Goal: Check status: Check status

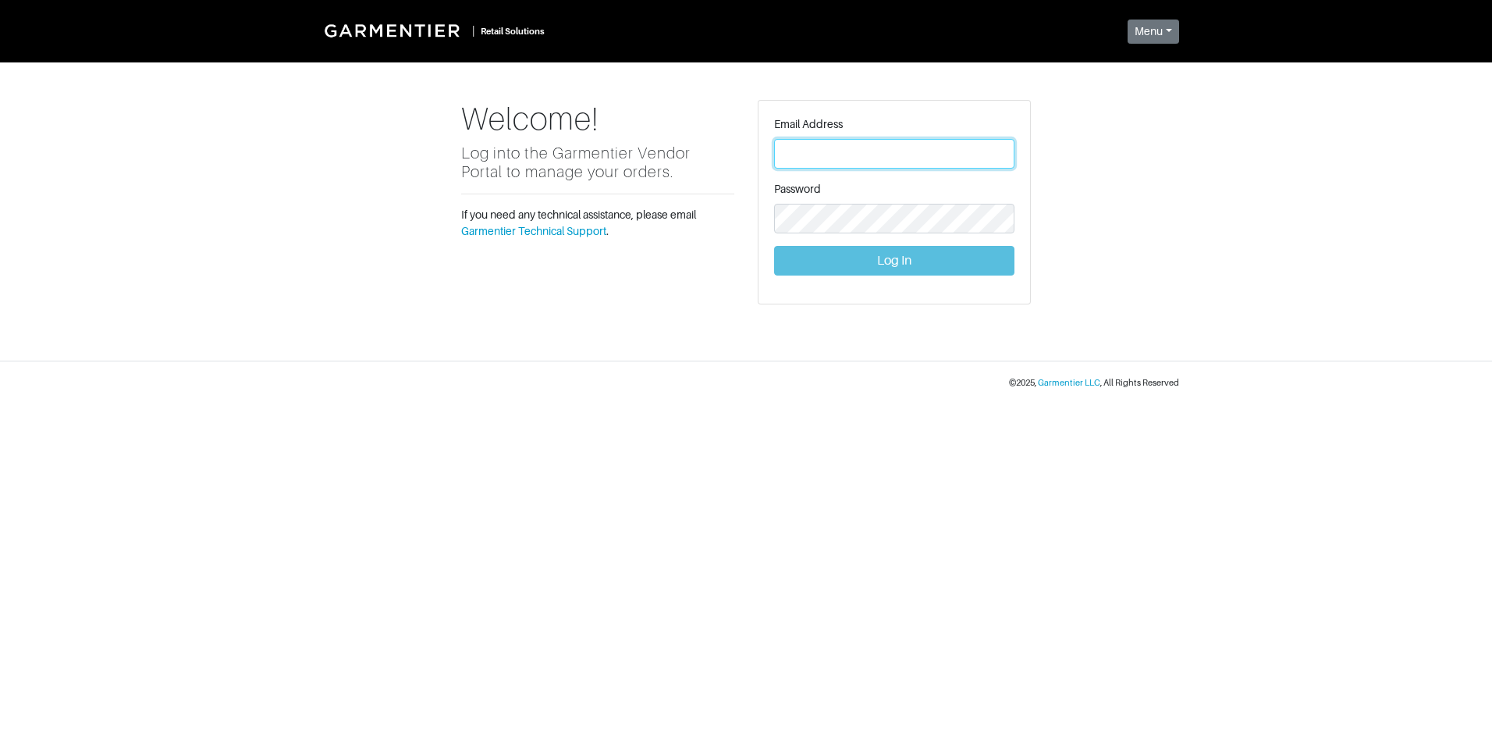
type input "vince@garmentier.co"
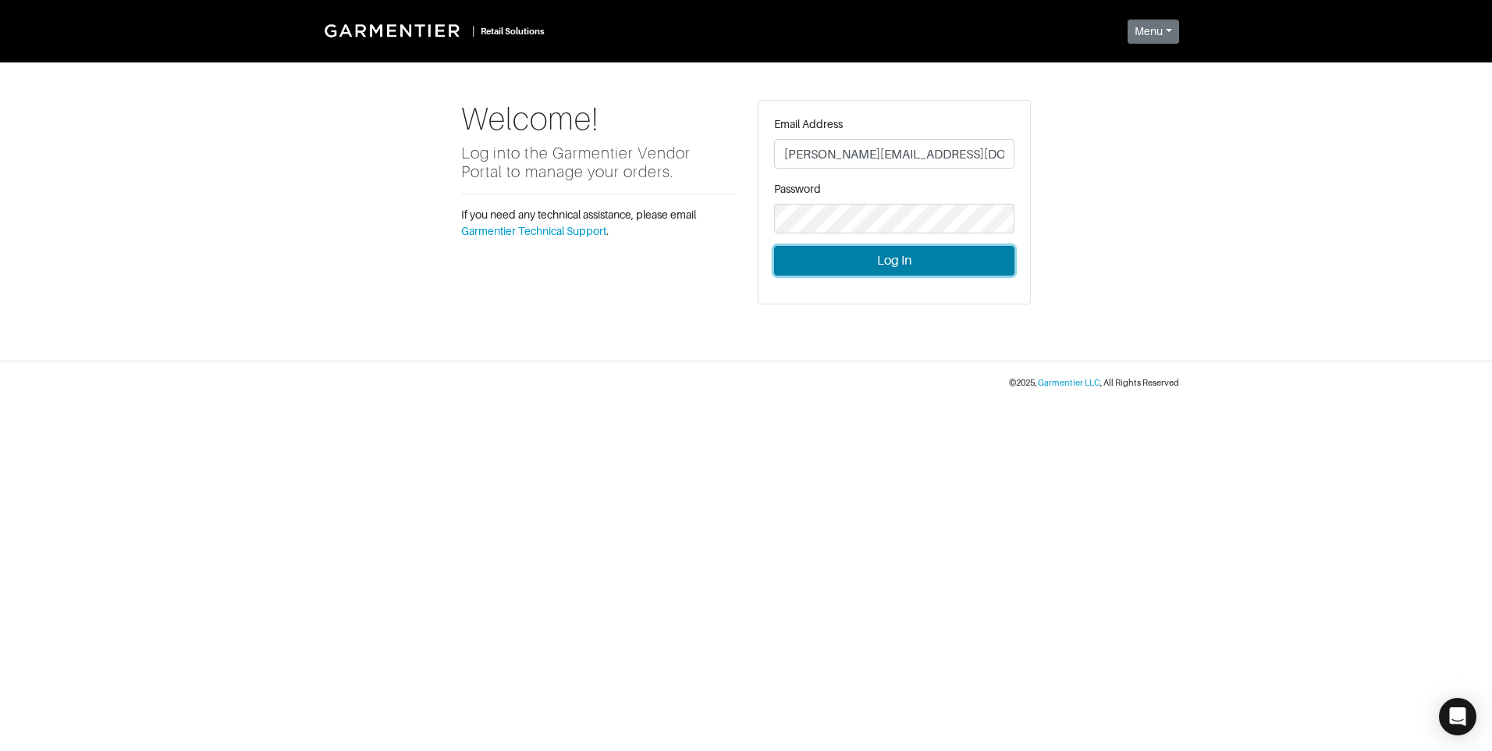
click at [985, 257] on button "Log In" at bounding box center [894, 261] width 240 height 30
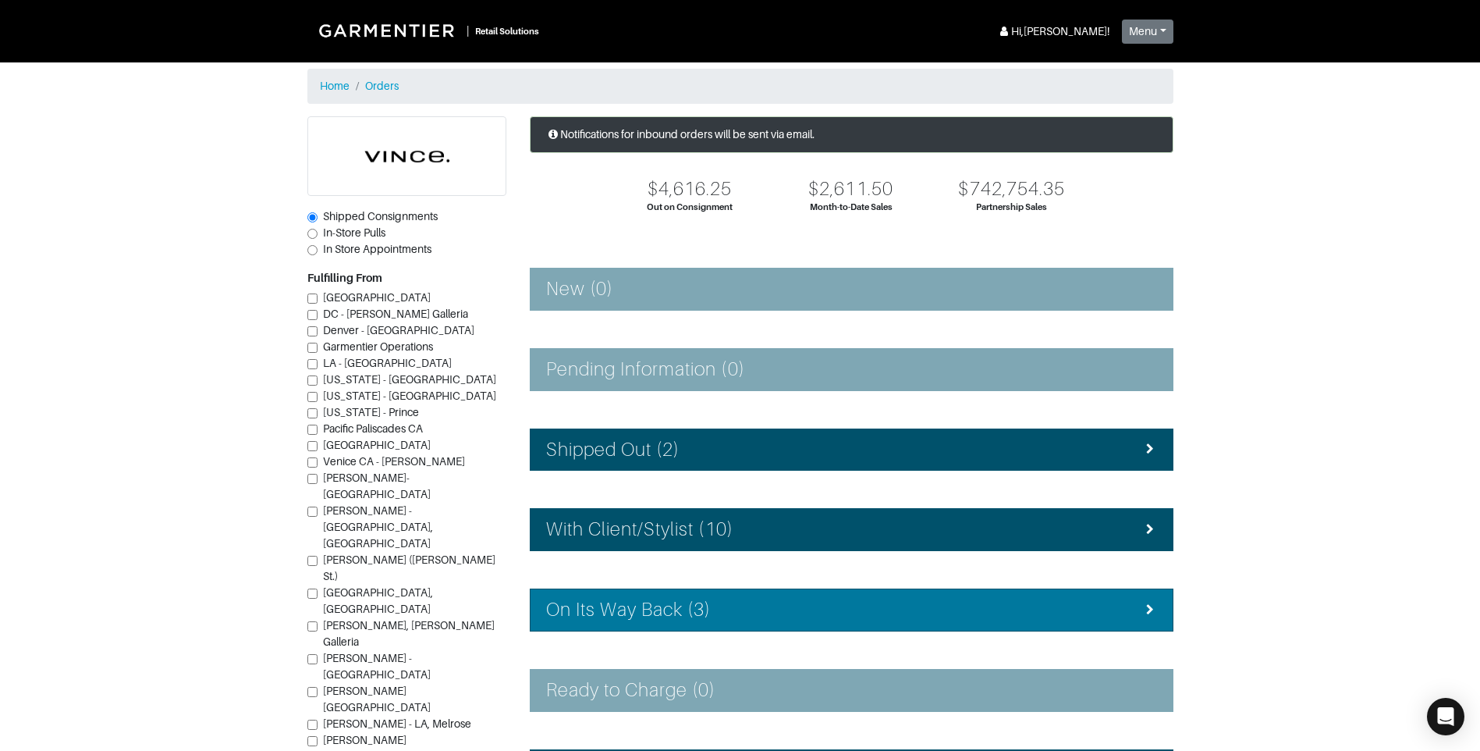
click at [733, 597] on li "On Its Way Back (3)" at bounding box center [852, 609] width 644 height 43
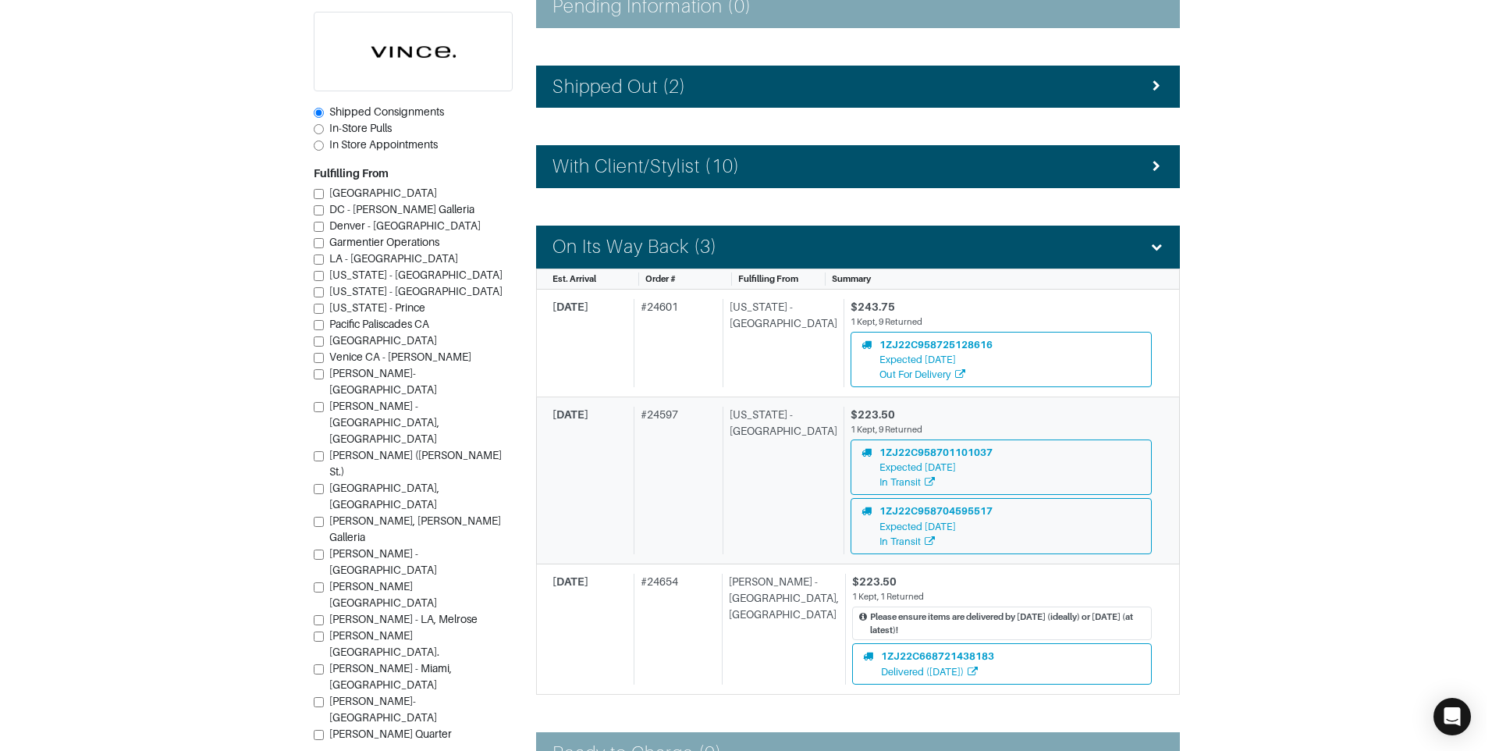
scroll to position [390, 0]
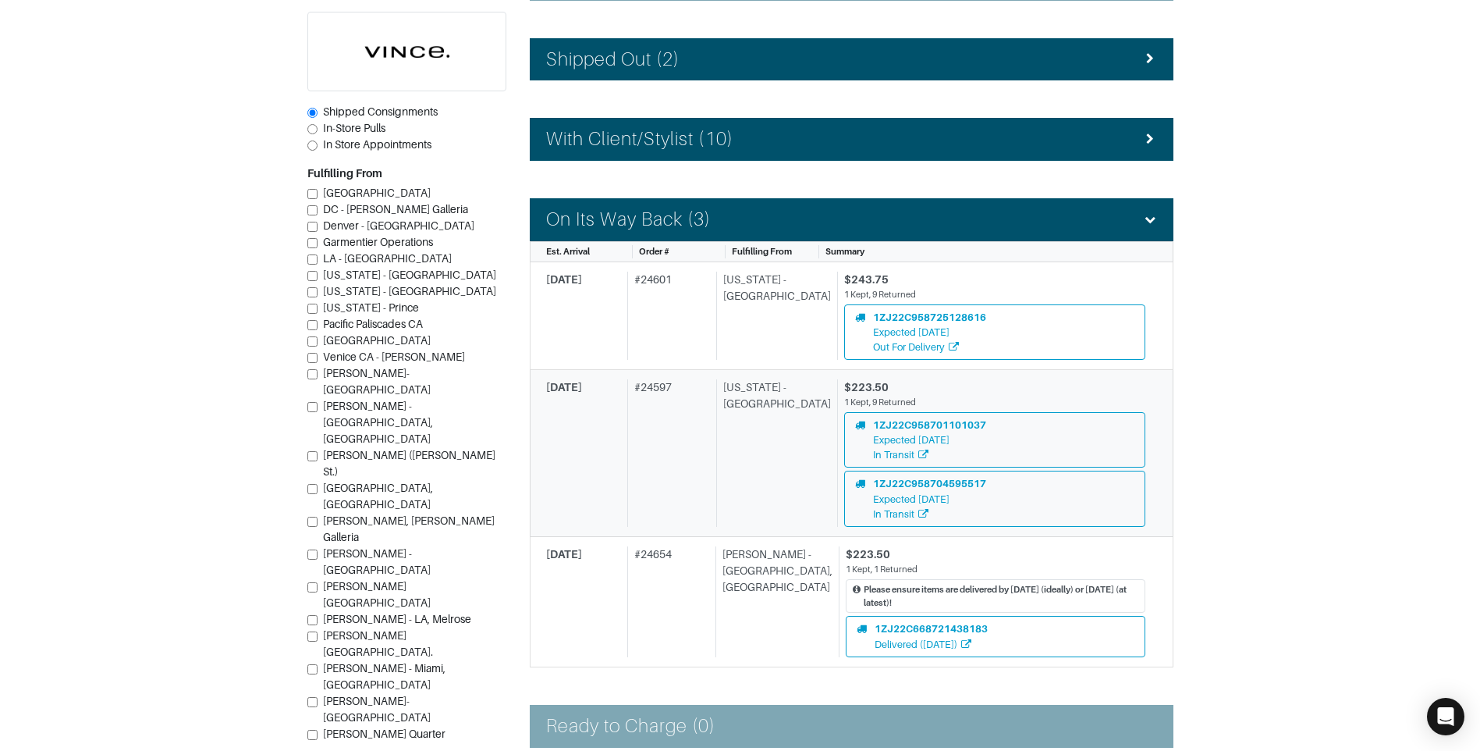
click at [766, 495] on div "[US_STATE] - [GEOGRAPHIC_DATA]" at bounding box center [773, 452] width 115 height 147
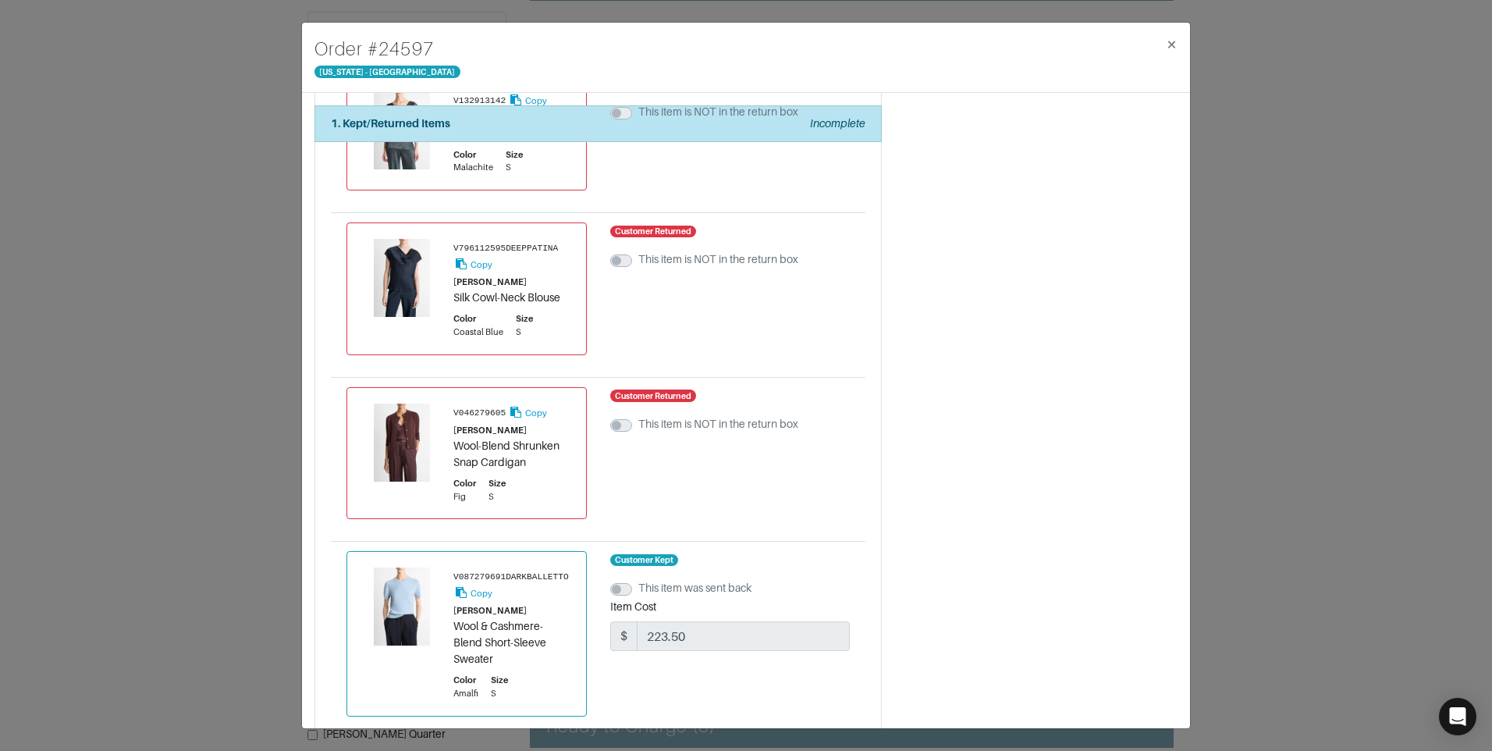
scroll to position [1372, 0]
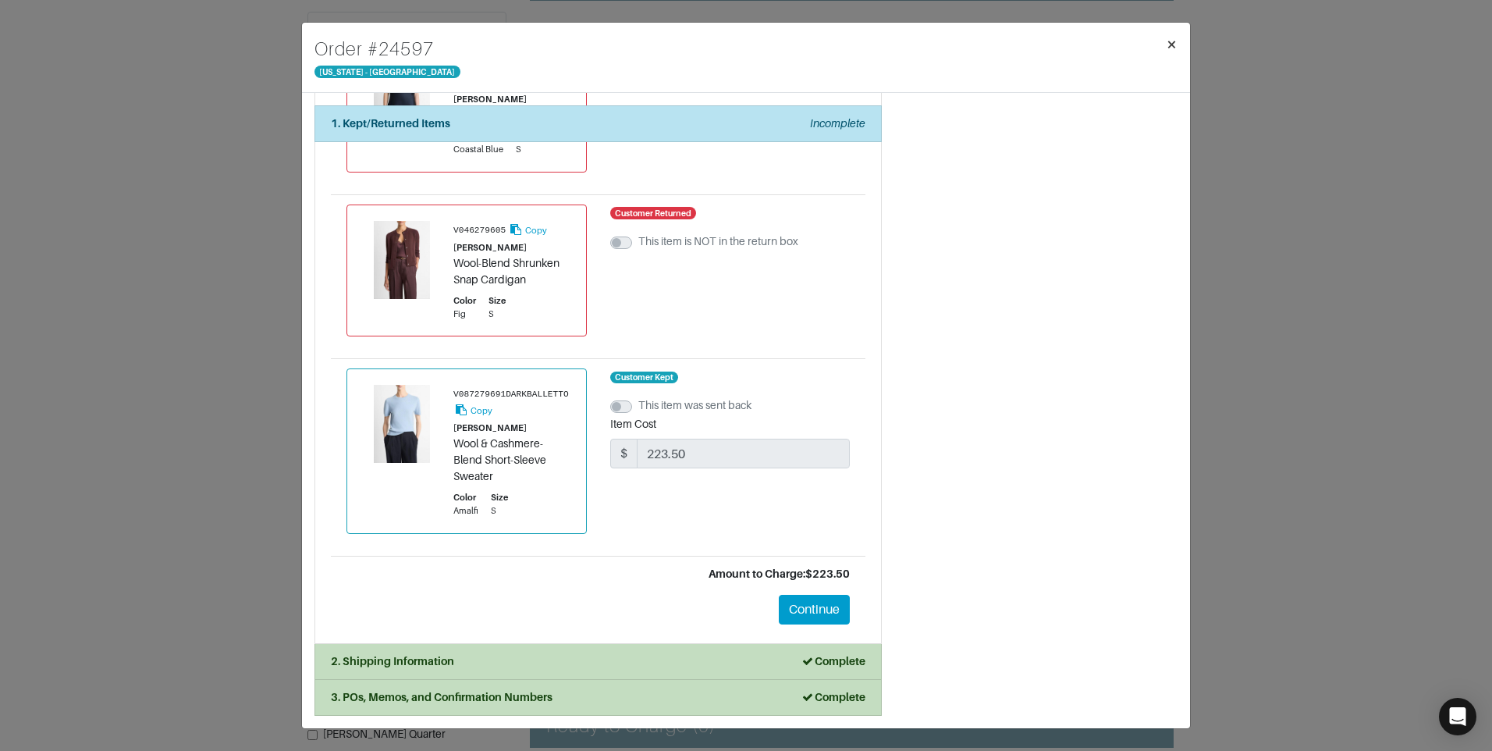
click at [1172, 41] on span "×" at bounding box center [1172, 44] width 12 height 21
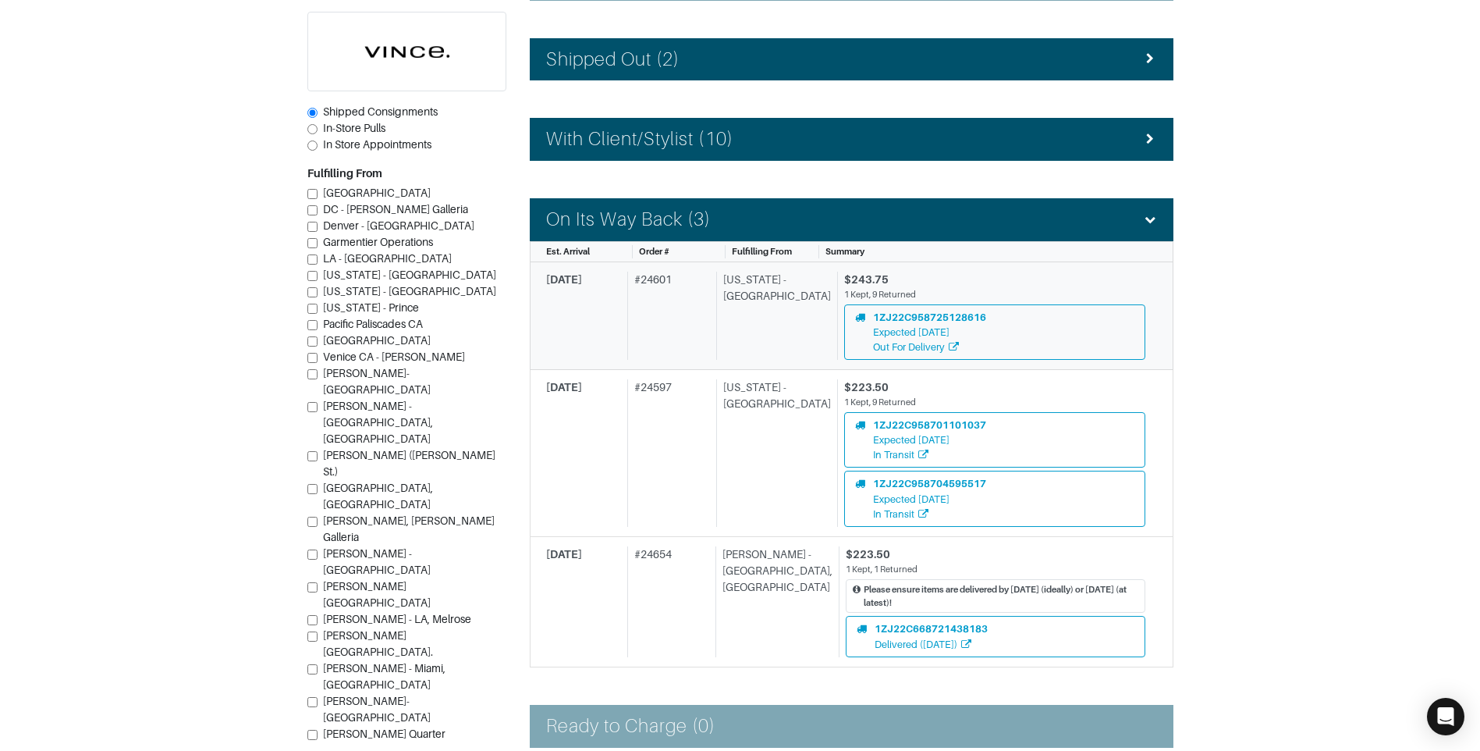
click at [744, 325] on div "[US_STATE] - [GEOGRAPHIC_DATA]" at bounding box center [773, 316] width 115 height 88
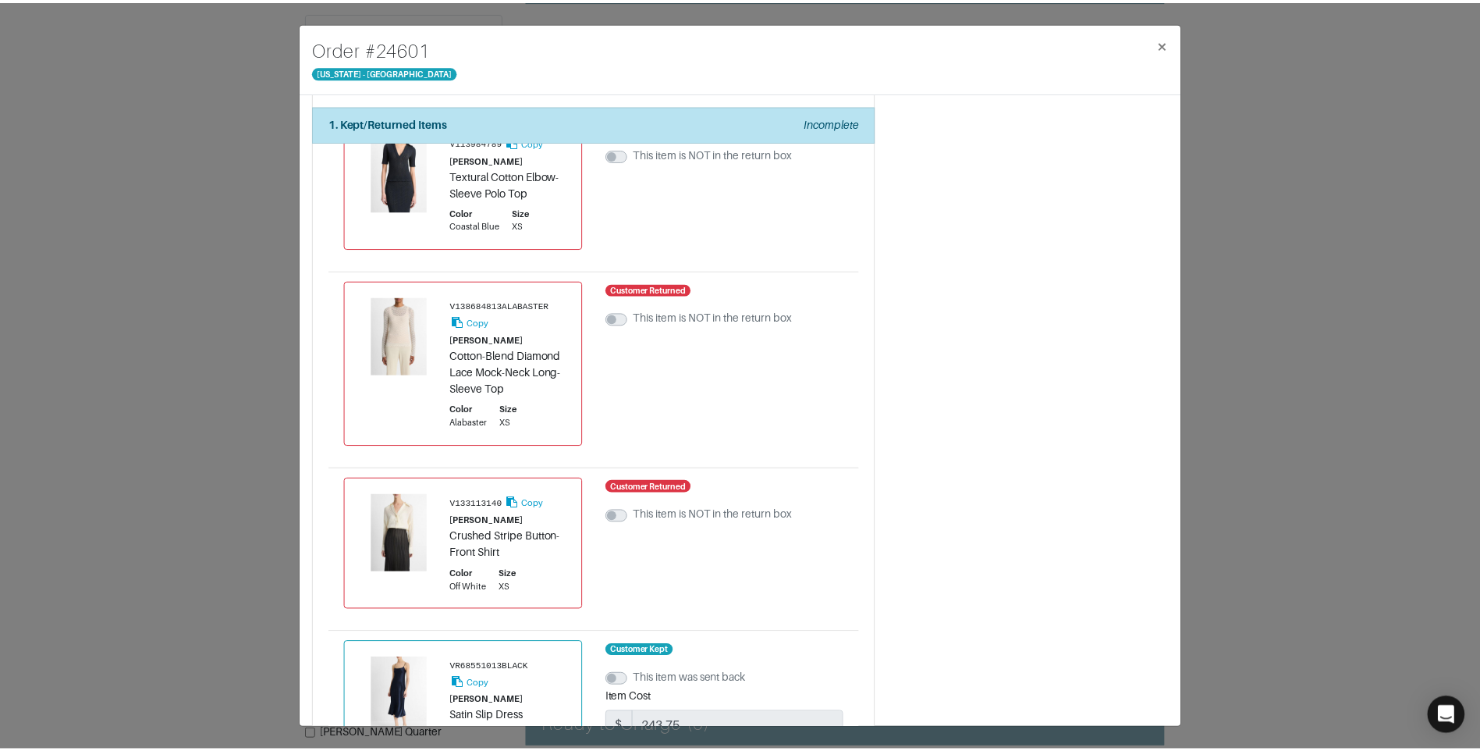
scroll to position [1372, 0]
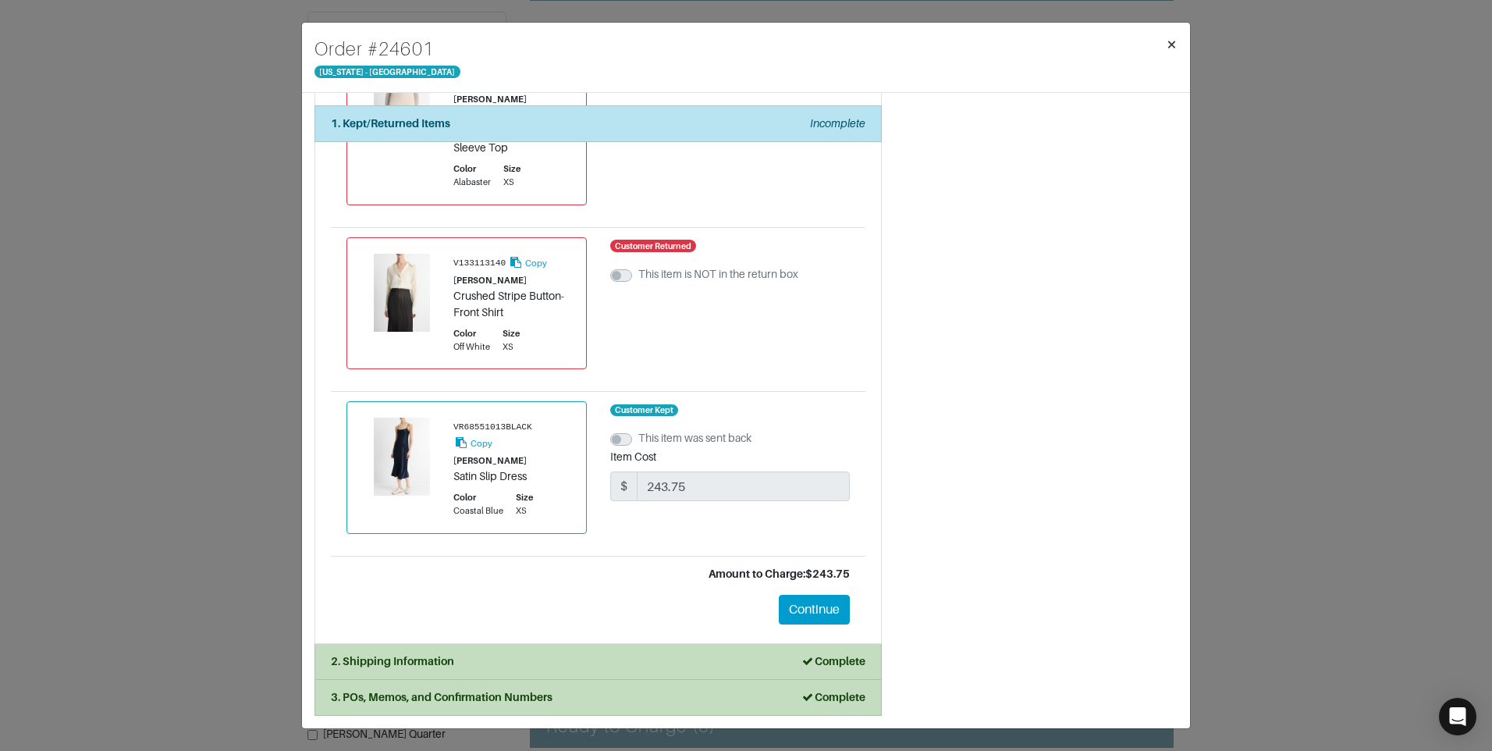
click at [1173, 47] on span "×" at bounding box center [1172, 44] width 12 height 21
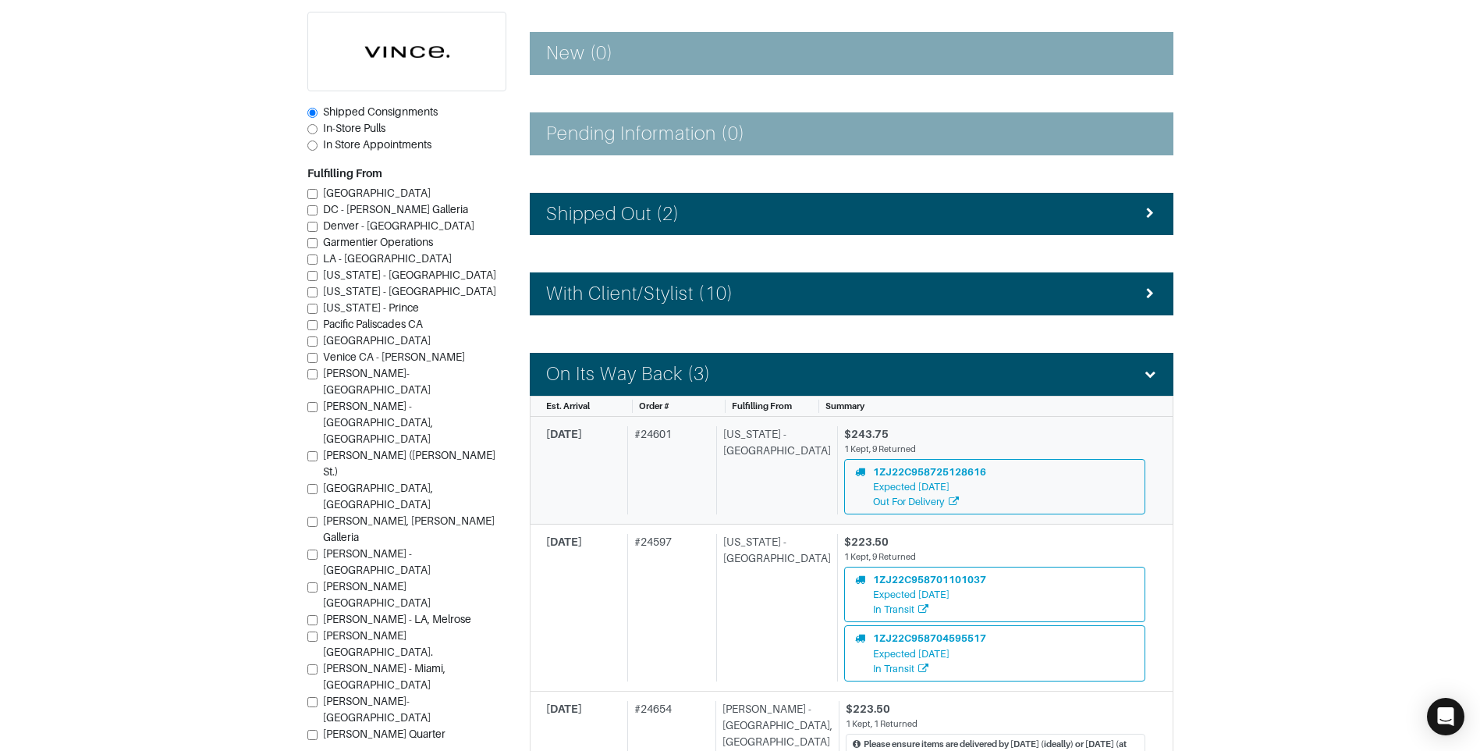
scroll to position [234, 0]
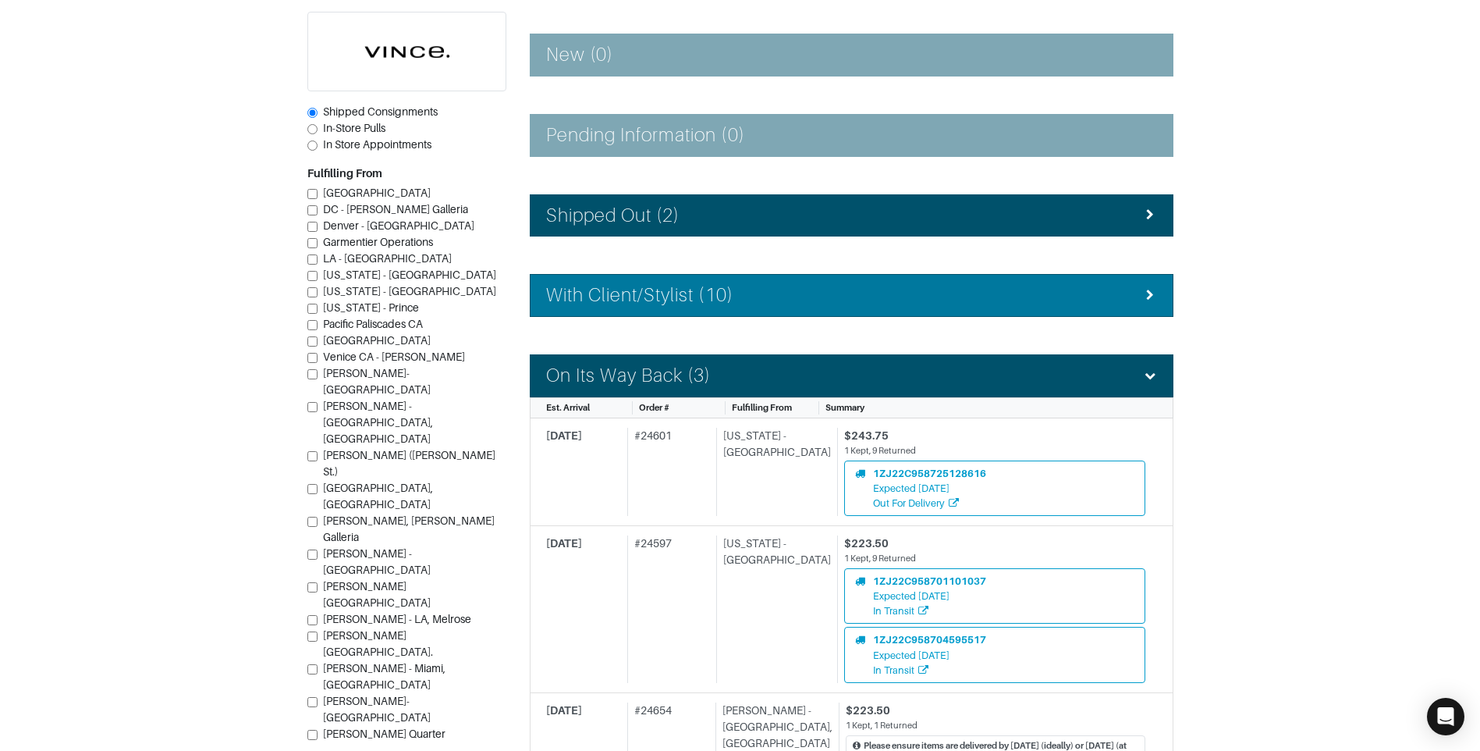
click at [764, 298] on div "With Client/Stylist (10)" at bounding box center [851, 295] width 611 height 23
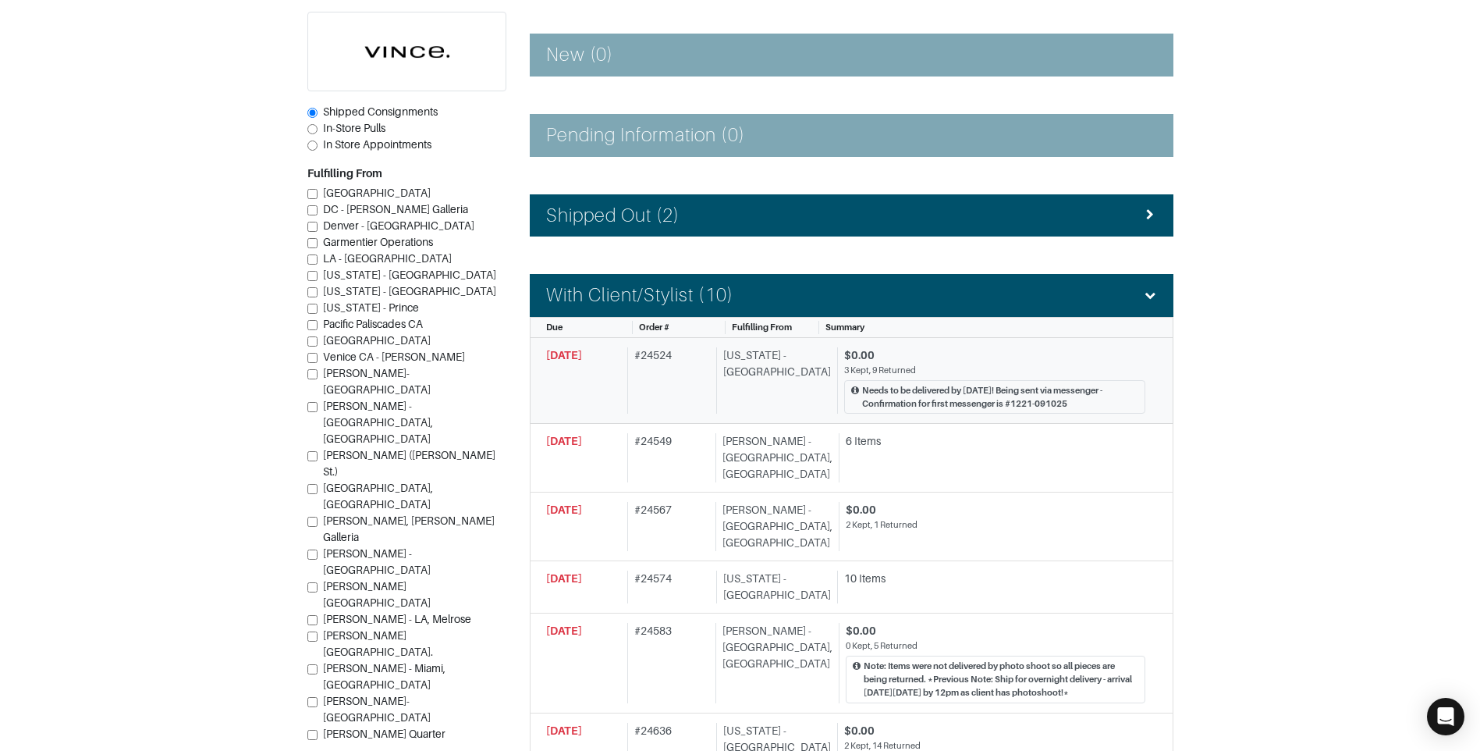
click at [683, 390] on div "# 24524" at bounding box center [668, 380] width 83 height 66
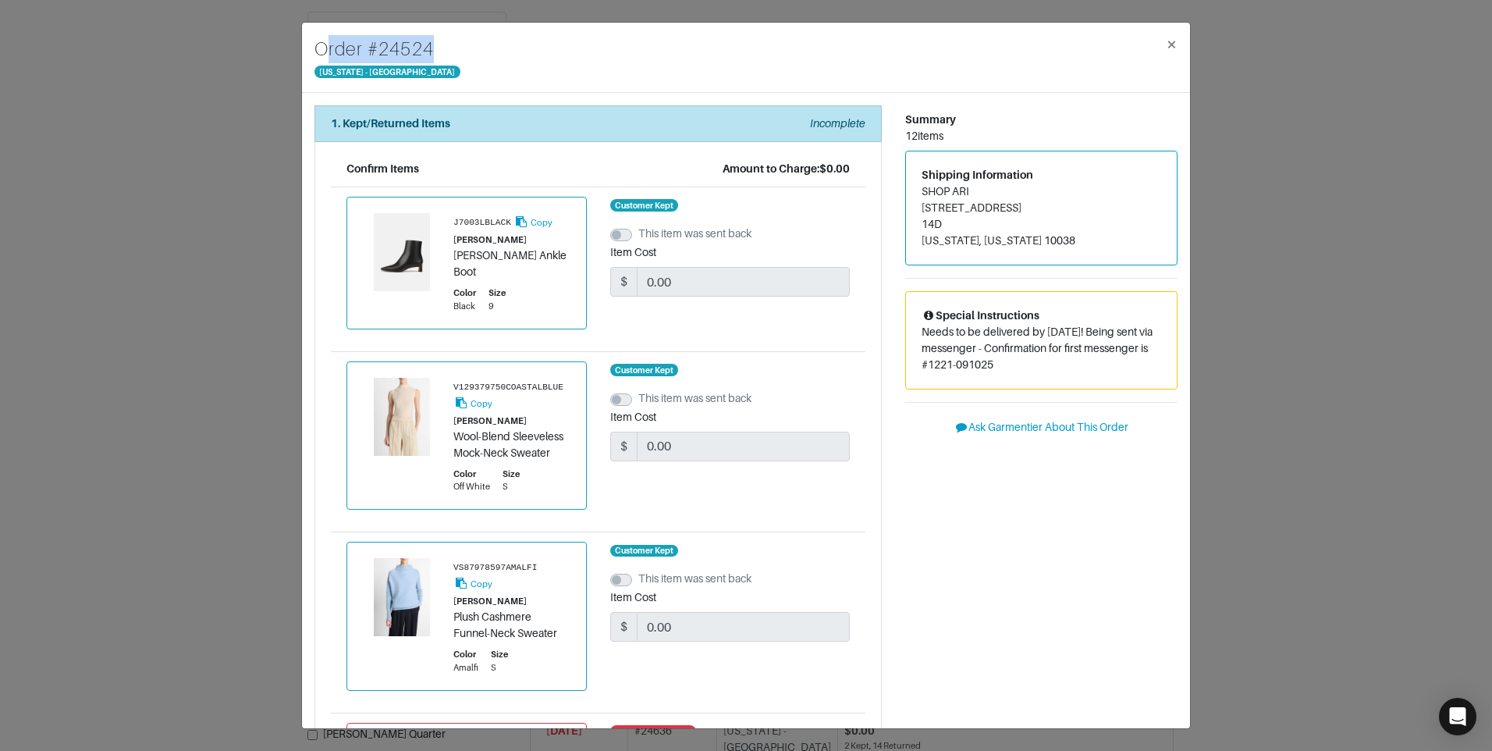
drag, startPoint x: 442, startPoint y: 44, endPoint x: 318, endPoint y: 50, distance: 125.0
click at [318, 50] on div "Order # 24524 [US_STATE] - [GEOGRAPHIC_DATA] ×" at bounding box center [746, 58] width 888 height 70
copy h4 "Order # 24524"
click at [1173, 44] on span "×" at bounding box center [1172, 44] width 12 height 21
